Goal: Information Seeking & Learning: Compare options

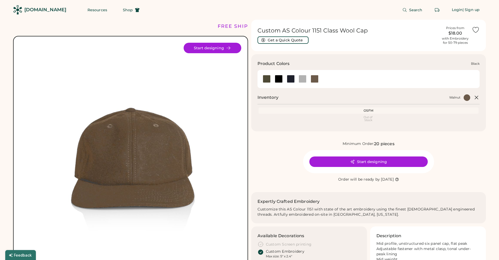
click at [279, 79] on div at bounding box center [279, 79] width 8 height 8
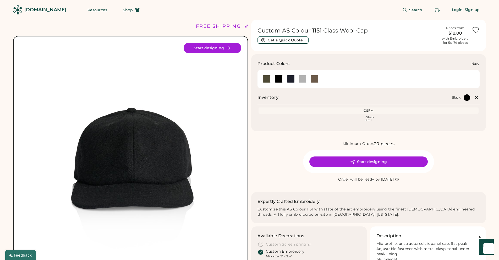
click at [295, 78] on div at bounding box center [290, 79] width 12 height 8
click at [282, 80] on div at bounding box center [279, 79] width 8 height 8
click at [289, 79] on div at bounding box center [291, 79] width 8 height 8
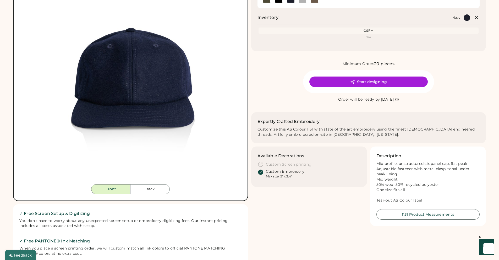
scroll to position [89, 0]
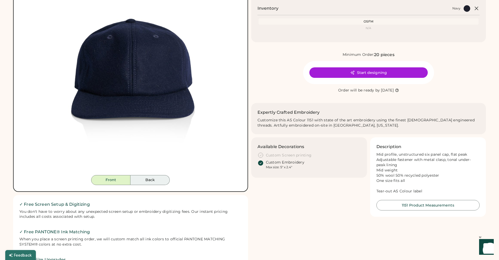
click at [143, 177] on button "Back" at bounding box center [149, 180] width 39 height 10
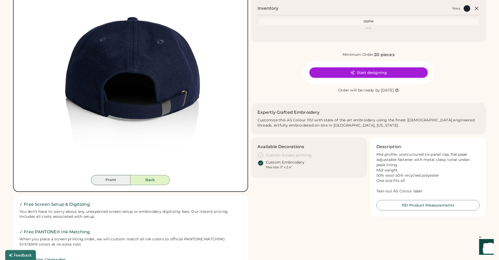
click at [121, 177] on button "Front" at bounding box center [110, 180] width 39 height 10
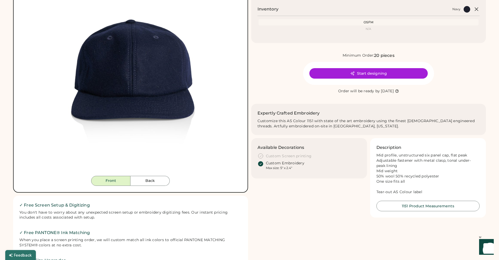
scroll to position [0, 0]
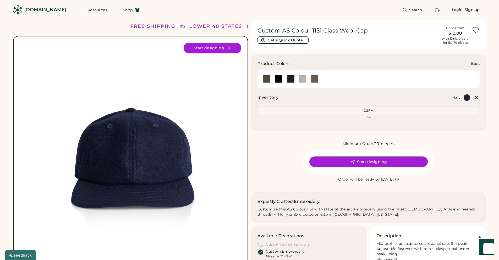
click at [278, 75] on div at bounding box center [279, 79] width 8 height 8
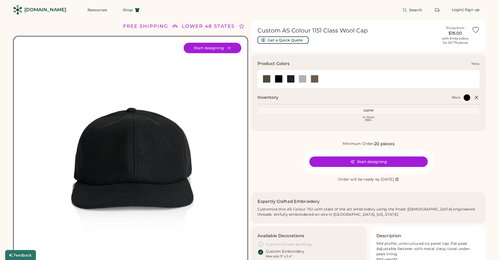
click at [293, 78] on div at bounding box center [291, 79] width 8 height 8
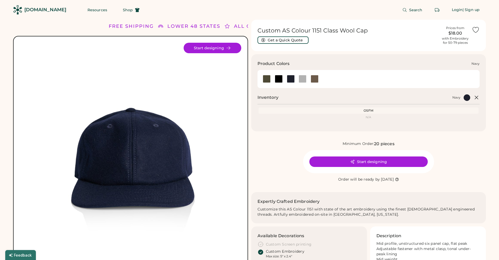
click at [293, 78] on div at bounding box center [291, 79] width 8 height 8
click at [276, 80] on div at bounding box center [279, 79] width 8 height 8
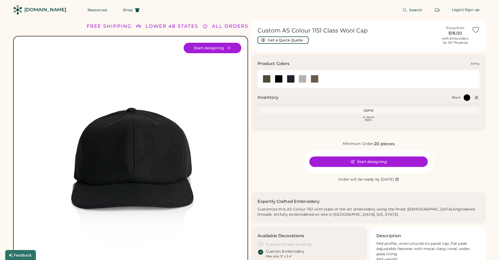
click at [265, 79] on div at bounding box center [267, 79] width 8 height 8
click at [307, 79] on div at bounding box center [302, 79] width 12 height 8
click at [302, 79] on div at bounding box center [303, 79] width 8 height 8
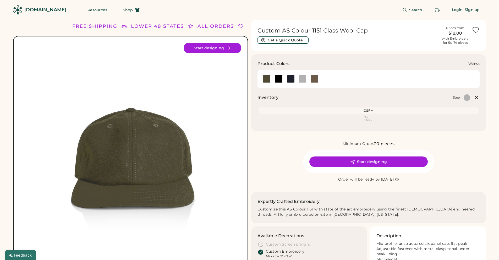
click at [313, 79] on div at bounding box center [315, 79] width 8 height 8
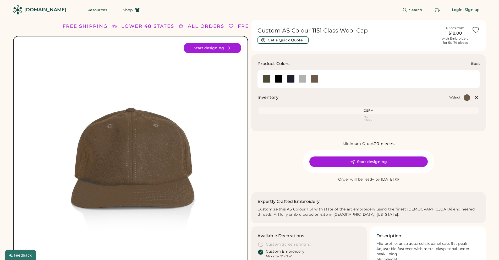
click at [277, 80] on div at bounding box center [279, 79] width 8 height 8
